Goal: Information Seeking & Learning: Learn about a topic

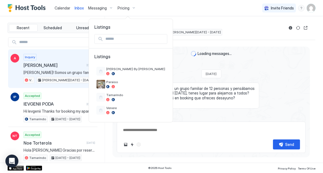
scroll to position [164, 0]
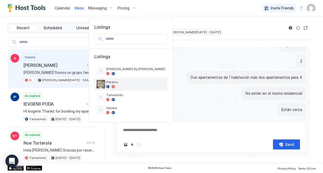
click at [112, 82] on span "Paraiso" at bounding box center [135, 82] width 59 height 4
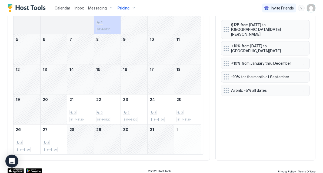
scroll to position [123, 0]
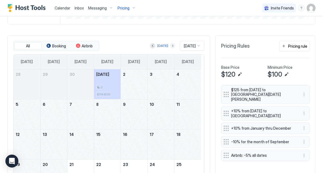
click at [170, 44] on button "Next month" at bounding box center [172, 45] width 5 height 5
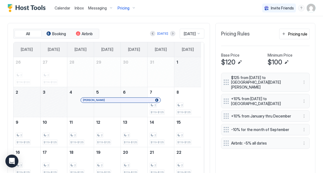
scroll to position [131, 0]
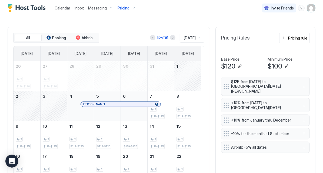
click at [122, 10] on span "Pricing" at bounding box center [123, 8] width 12 height 5
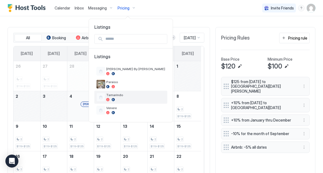
click at [120, 93] on span "Tamarindo" at bounding box center [135, 95] width 59 height 4
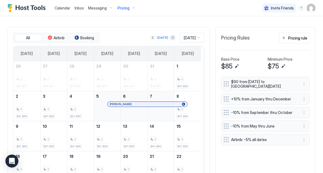
click at [150, 36] on button "Previous month" at bounding box center [152, 37] width 5 height 5
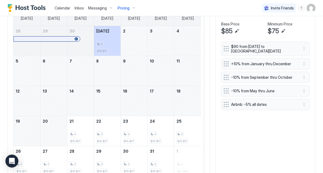
scroll to position [101, 0]
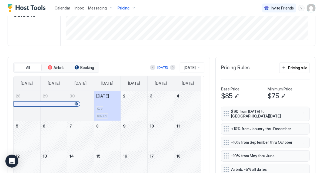
click at [77, 8] on span "Inbox" at bounding box center [79, 8] width 9 height 5
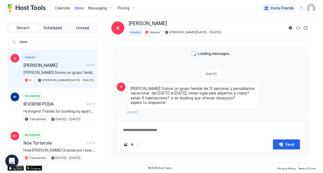
scroll to position [164, 0]
